Goal: Task Accomplishment & Management: Use online tool/utility

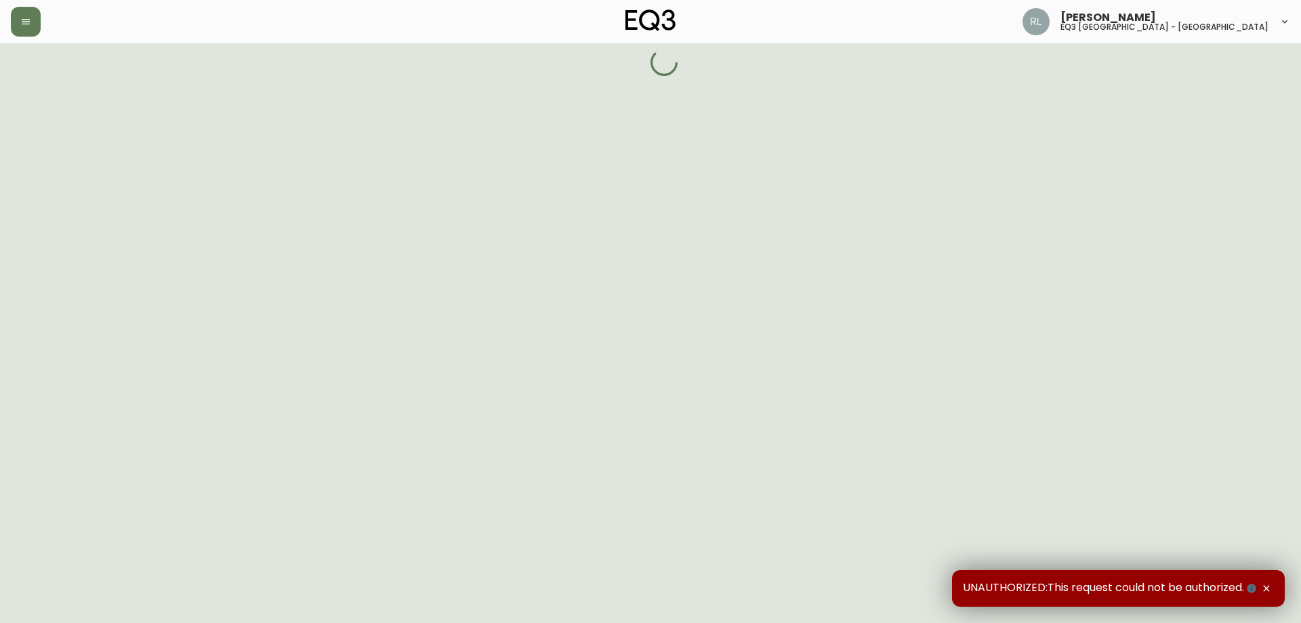
click at [1267, 589] on icon "button" at bounding box center [1266, 588] width 6 height 6
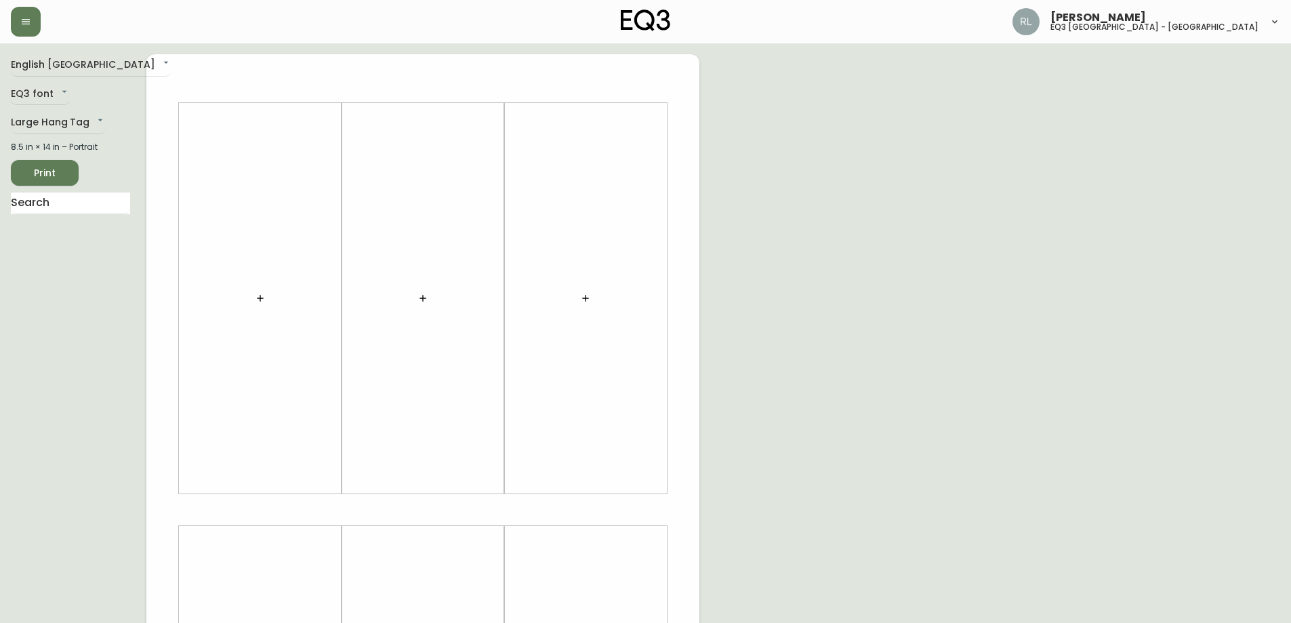
click at [5, 23] on header "[PERSON_NAME] eq3 [GEOGRAPHIC_DATA] - [GEOGRAPHIC_DATA]" at bounding box center [645, 21] width 1291 height 43
click at [16, 26] on button "button" at bounding box center [26, 22] width 30 height 30
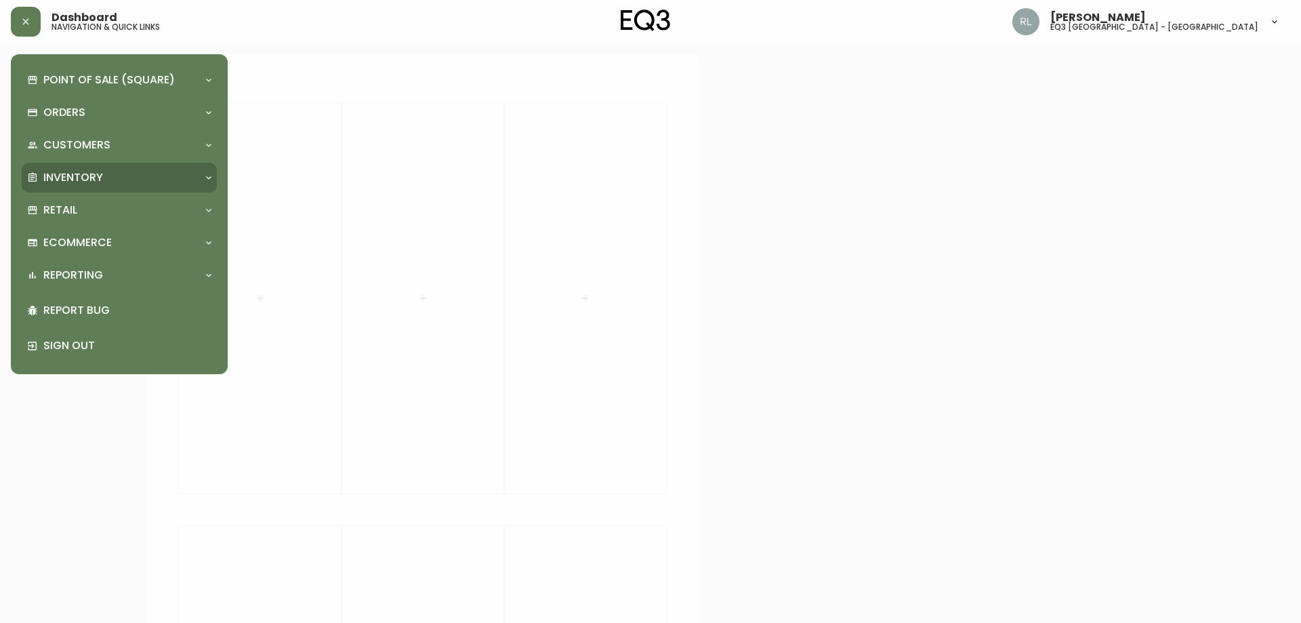
click at [96, 179] on p "Inventory" at bounding box center [73, 177] width 60 height 15
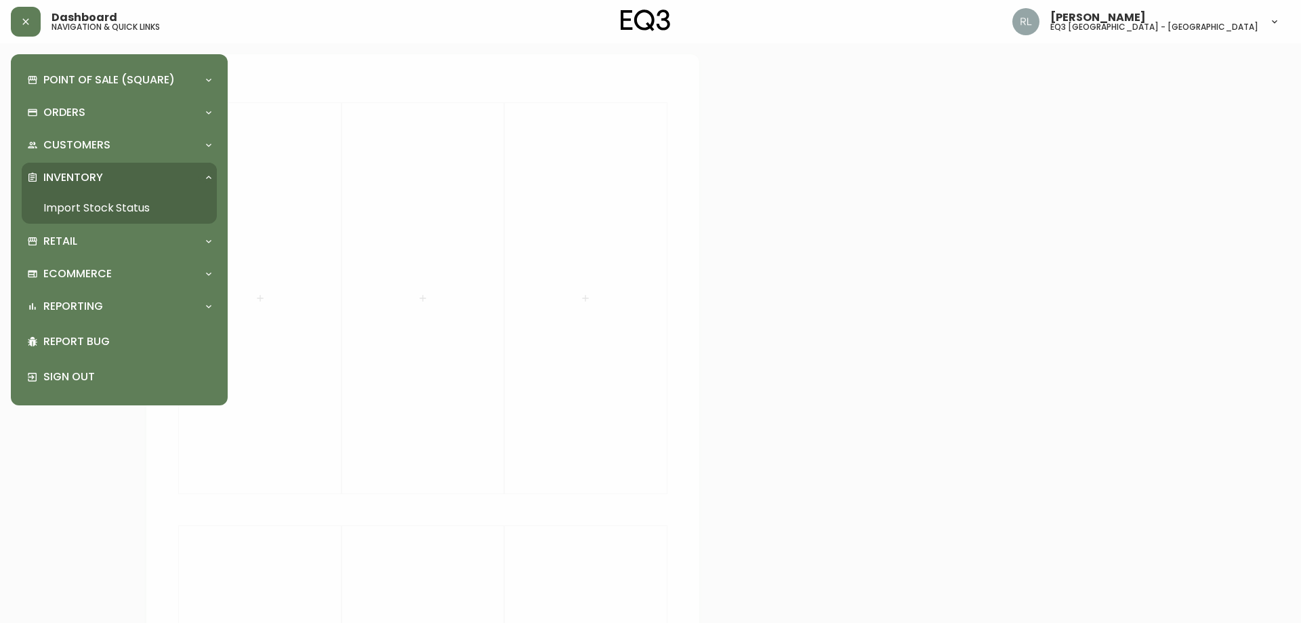
click at [93, 206] on link "Import Stock Status" at bounding box center [119, 207] width 195 height 31
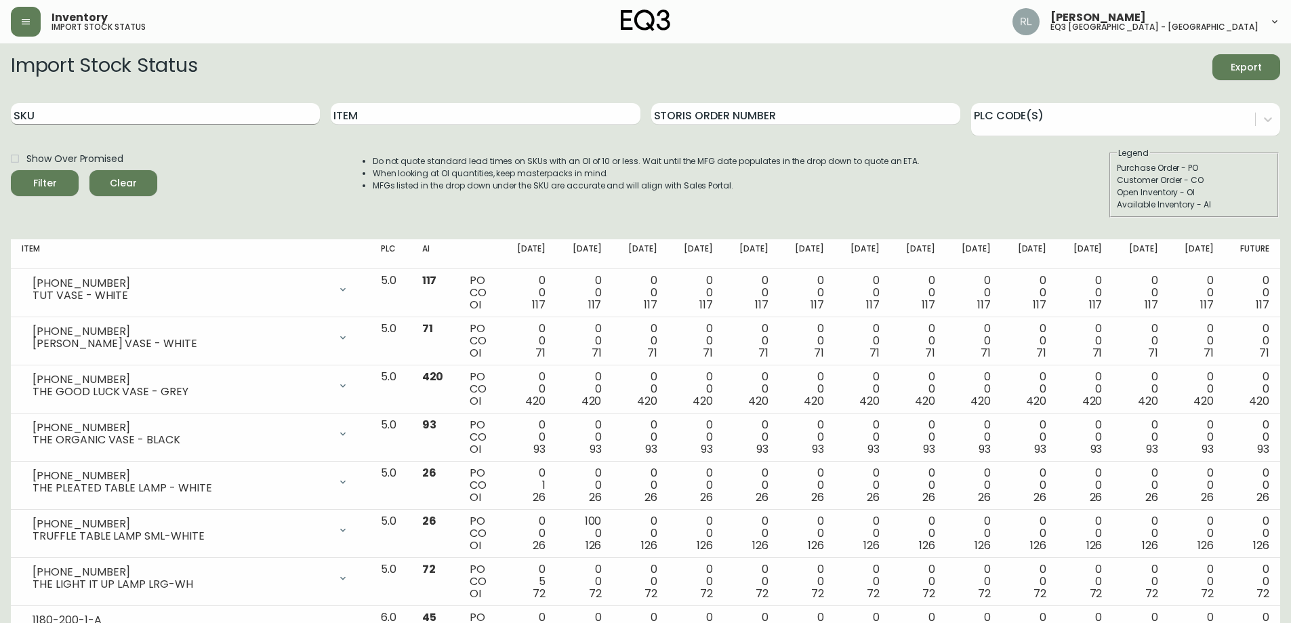
click at [190, 112] on input "SKU" at bounding box center [165, 114] width 309 height 22
paste input "[PHONE_NUMBER]"
click at [11, 170] on button "Filter" at bounding box center [45, 183] width 68 height 26
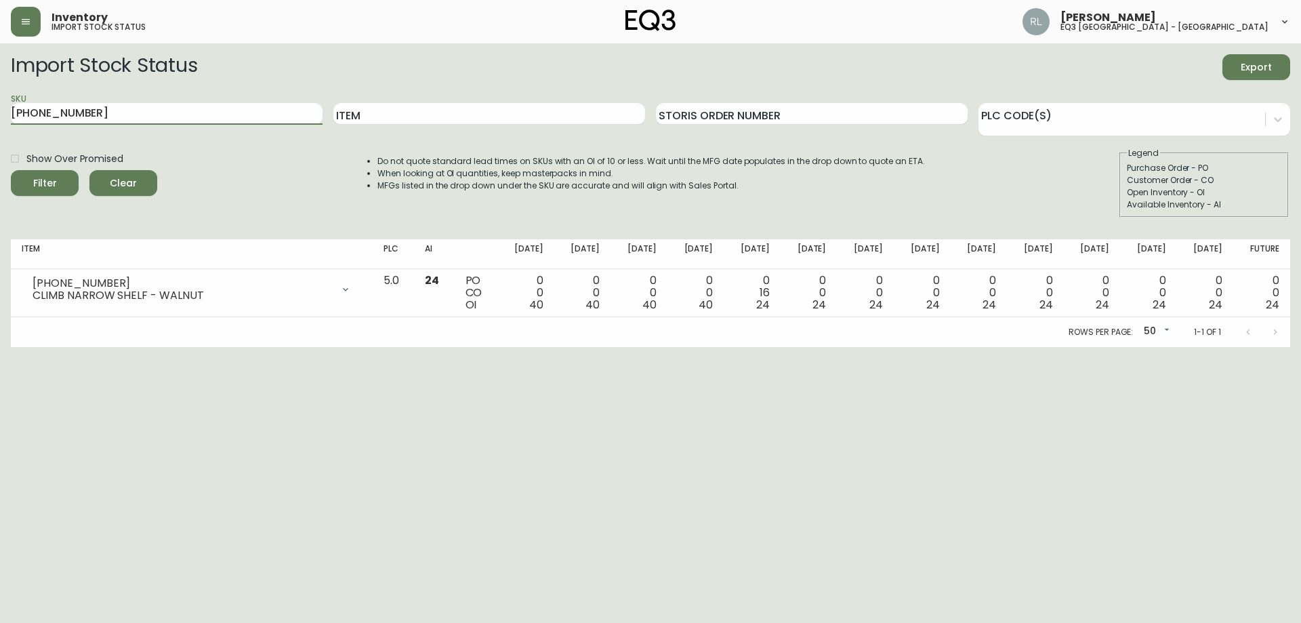
drag, startPoint x: 116, startPoint y: 110, endPoint x: 0, endPoint y: 128, distance: 117.2
click at [0, 106] on main "Import Stock Status Export SKU [PHONE_NUMBER] Item Storis Order Number PLC Code…" at bounding box center [650, 195] width 1301 height 304
paste input "3"
type input "[PHONE_NUMBER]"
click at [11, 170] on button "Filter" at bounding box center [45, 183] width 68 height 26
